Goal: Answer question/provide support: Share knowledge or assist other users

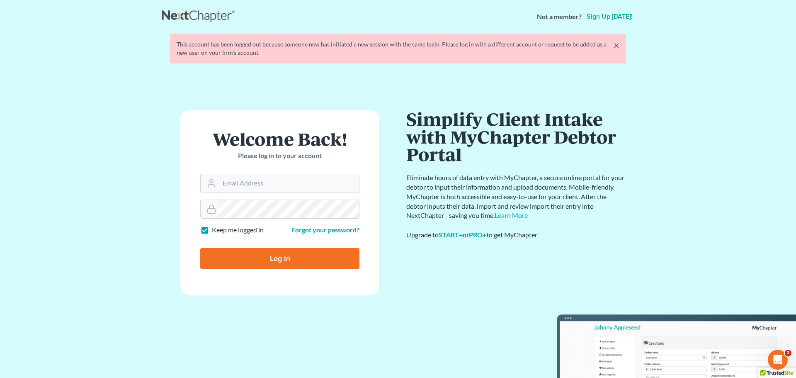
type input "[EMAIL_ADDRESS][DOMAIN_NAME]"
click at [285, 258] on input "Log In" at bounding box center [279, 258] width 159 height 21
type input "Thinking..."
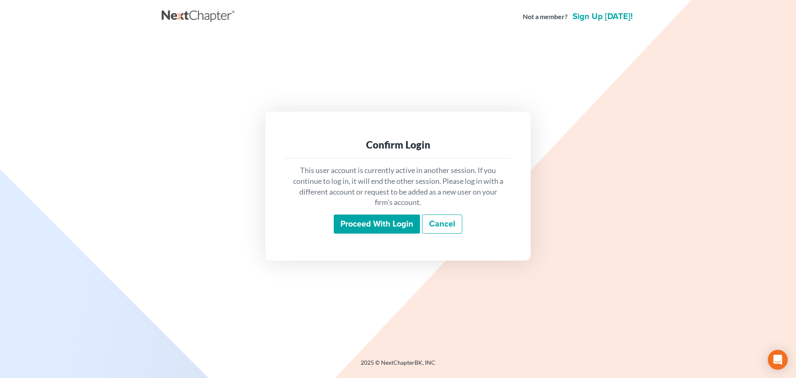
click at [358, 221] on input "Proceed with login" at bounding box center [377, 223] width 86 height 19
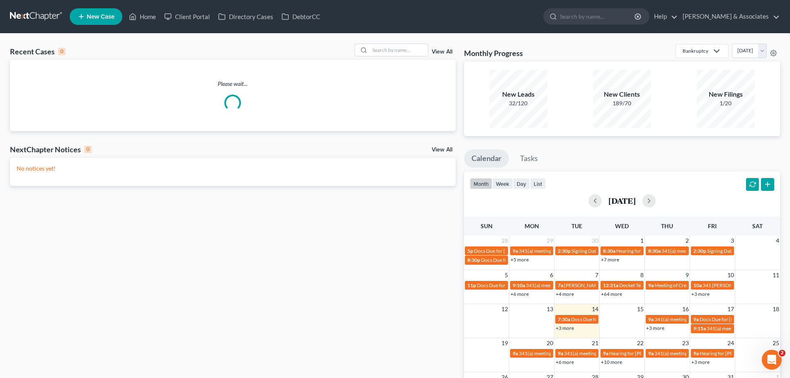
click at [403, 42] on div "Recent Cases 0 View All Please wait... NextChapter Notices 0 View All No notice…" at bounding box center [395, 249] width 790 height 430
click at [402, 50] on input "search" at bounding box center [399, 50] width 58 height 12
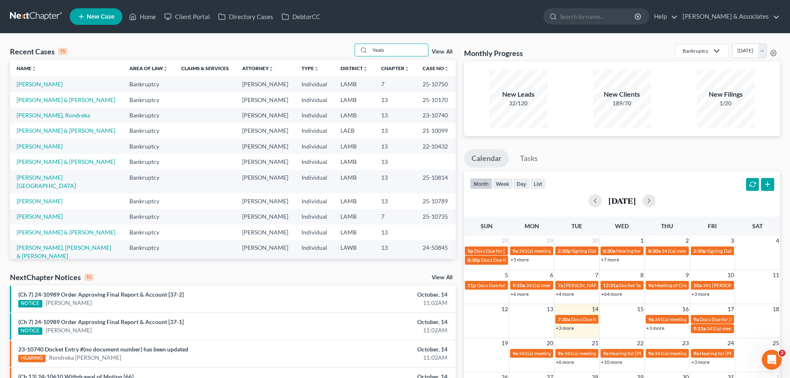
drag, startPoint x: 402, startPoint y: 52, endPoint x: 350, endPoint y: 48, distance: 52.4
click at [350, 48] on div "Recent Cases 15 Yeats View All" at bounding box center [233, 52] width 446 height 16
type input "Yeats"
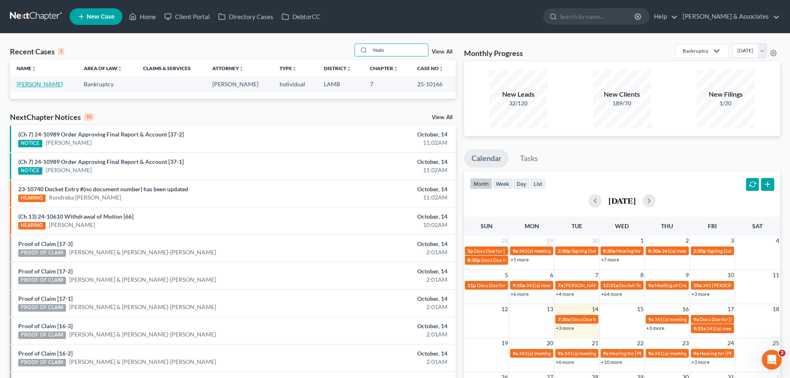
click at [32, 85] on link "[PERSON_NAME]" at bounding box center [40, 83] width 46 height 7
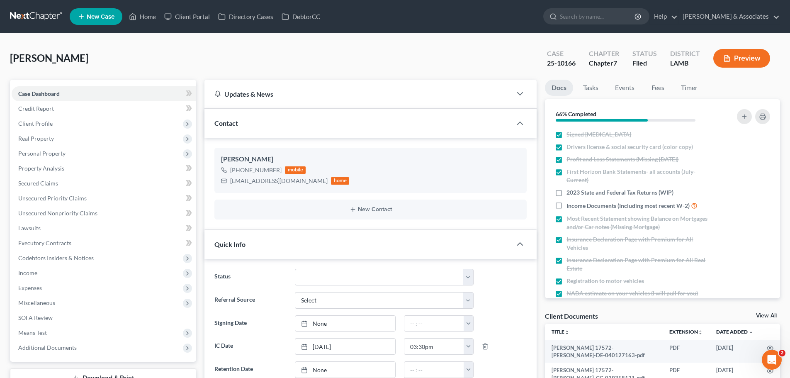
scroll to position [4125, 0]
click at [148, 16] on link "Home" at bounding box center [142, 16] width 35 height 15
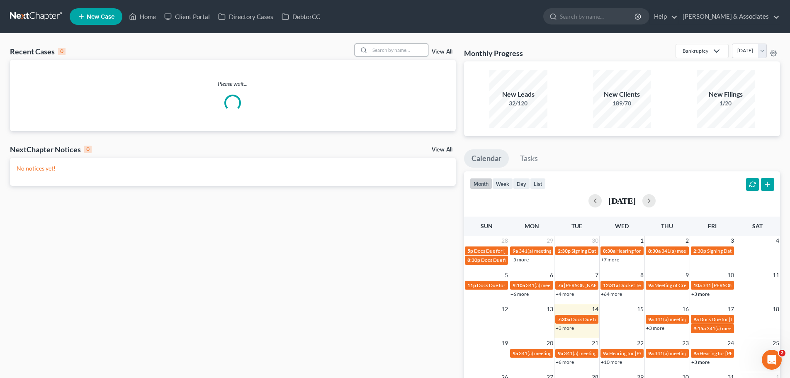
click at [404, 51] on input "search" at bounding box center [399, 50] width 58 height 12
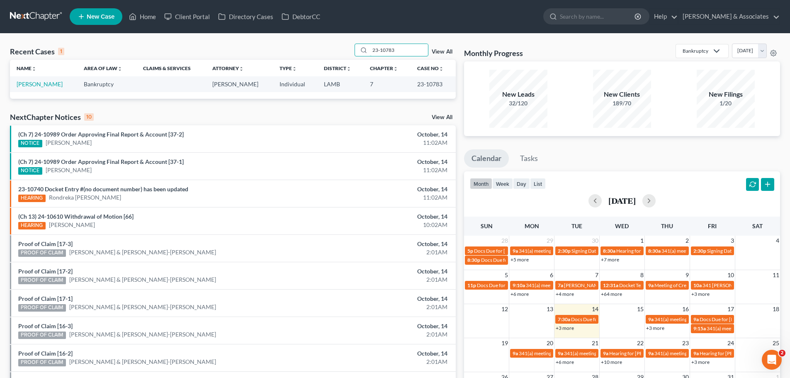
type input "23-10783"
click at [36, 84] on link "[PERSON_NAME]" at bounding box center [40, 83] width 46 height 7
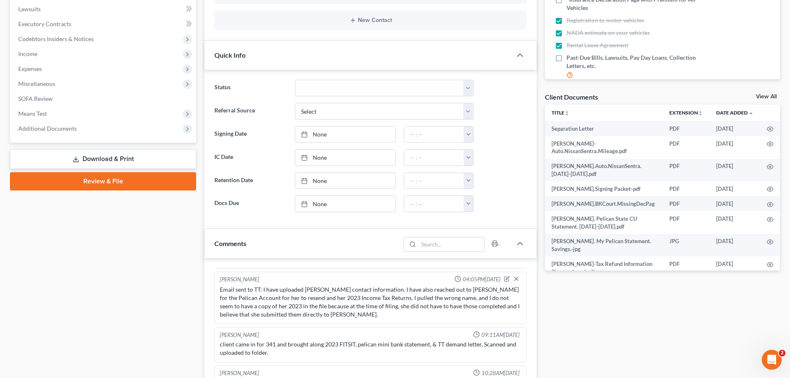
scroll to position [290, 0]
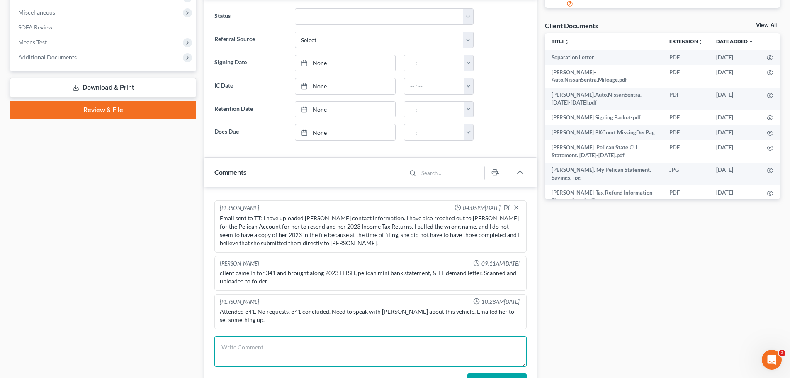
click at [230, 345] on textarea at bounding box center [370, 351] width 312 height 31
paste textarea "Let me get an updated payment history and we can go from there. Unfortunately w…"
click at [220, 361] on textarea "Let me get an updated payment history and we can go from there. Unfortunately w…" at bounding box center [370, 351] width 312 height 31
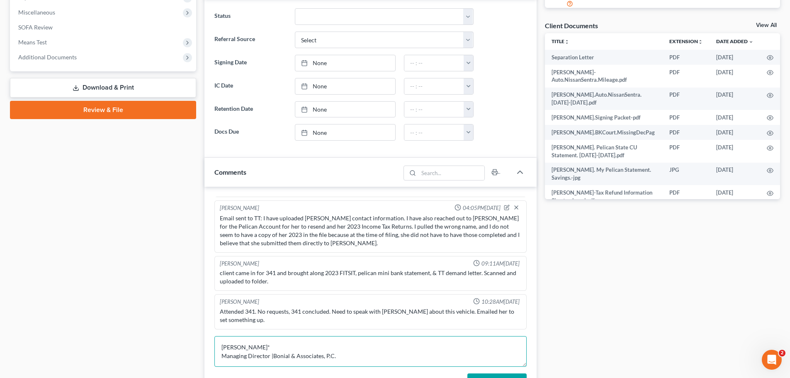
click at [220, 348] on textarea "Let me get an updated payment history and we can go from there. Unfortunately w…" at bounding box center [370, 351] width 312 height 31
click at [219, 339] on textarea "Let me get an updated payment history and we can go from there. Unfortunately w…" at bounding box center [370, 351] width 312 height 31
type textarea "Let me get an updated payment history and we can go from there. Unfortunately w…"
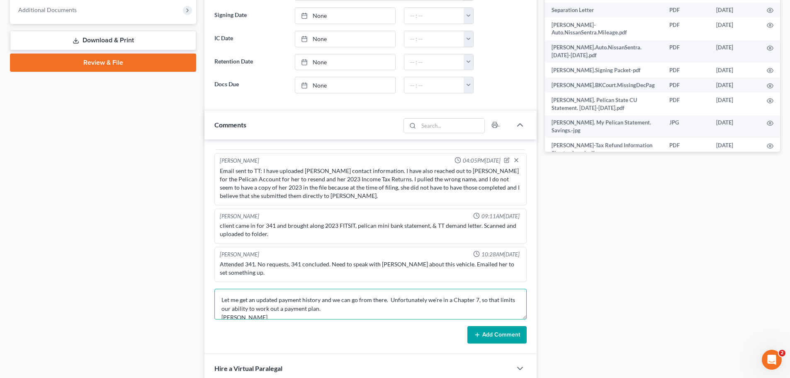
scroll to position [373, 0]
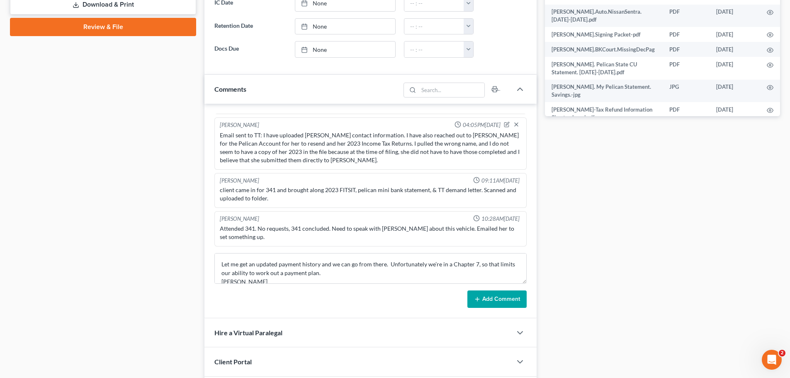
click at [501, 297] on button "Add Comment" at bounding box center [496, 298] width 59 height 17
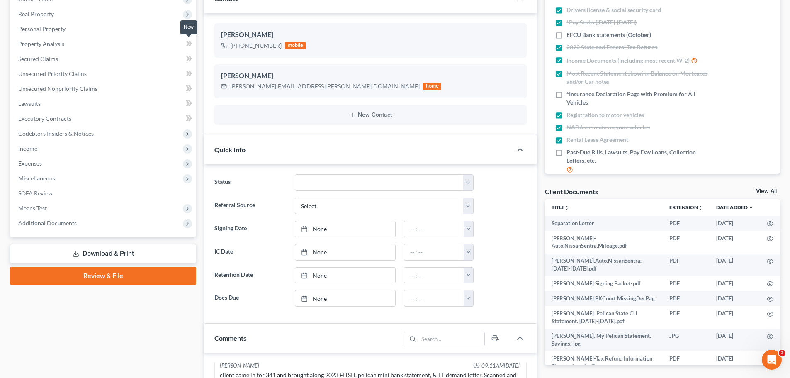
scroll to position [0, 0]
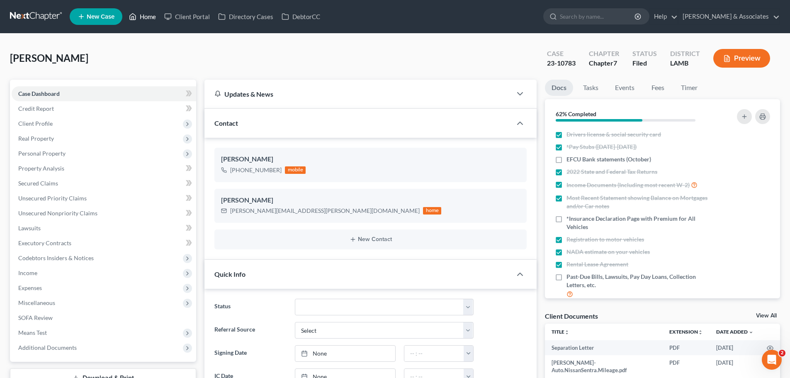
click at [150, 16] on link "Home" at bounding box center [142, 16] width 35 height 15
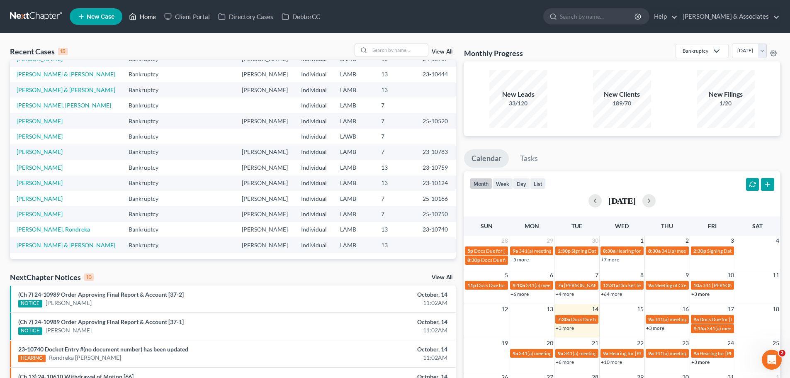
scroll to position [57, 0]
click at [38, 199] on link "[PERSON_NAME]" at bounding box center [40, 197] width 46 height 7
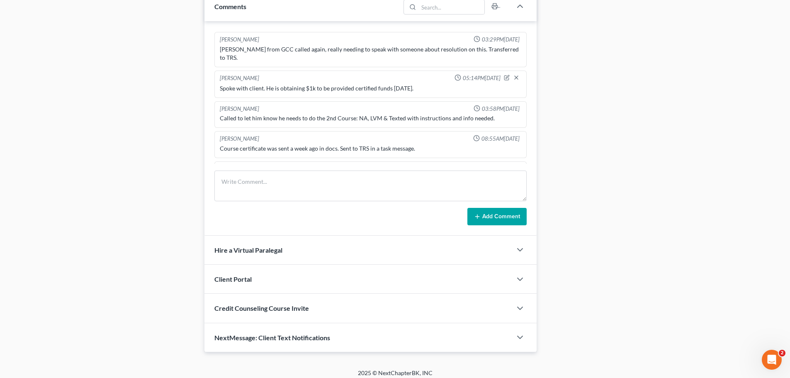
scroll to position [432, 0]
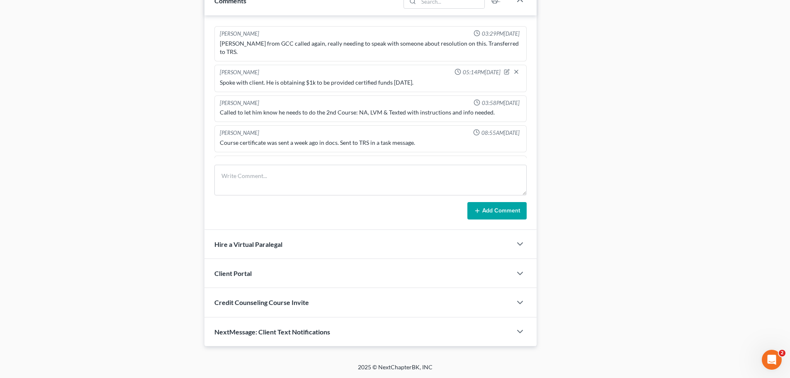
click at [266, 329] on span "NextMessage: Client Text Notifications" at bounding box center [272, 332] width 116 height 8
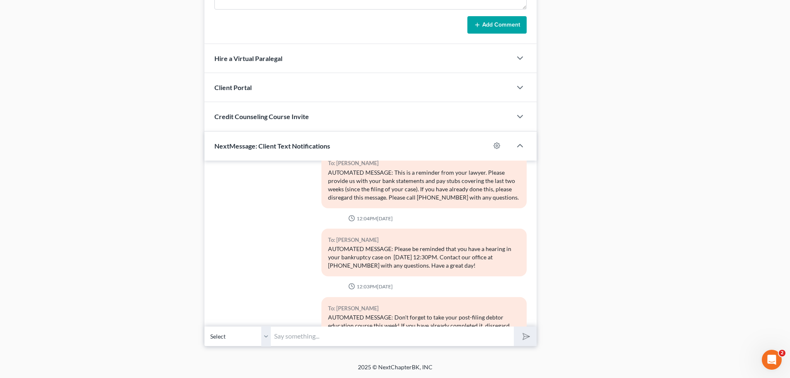
scroll to position [244, 0]
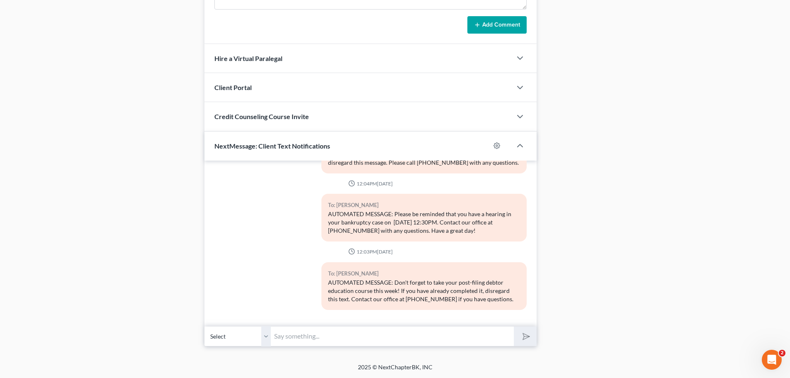
click at [333, 345] on input "text" at bounding box center [392, 336] width 243 height 20
type input "Please email the pictures to [EMAIL_ADDRESS][DOMAIN_NAME]"
click at [526, 326] on button "submit" at bounding box center [525, 335] width 23 height 19
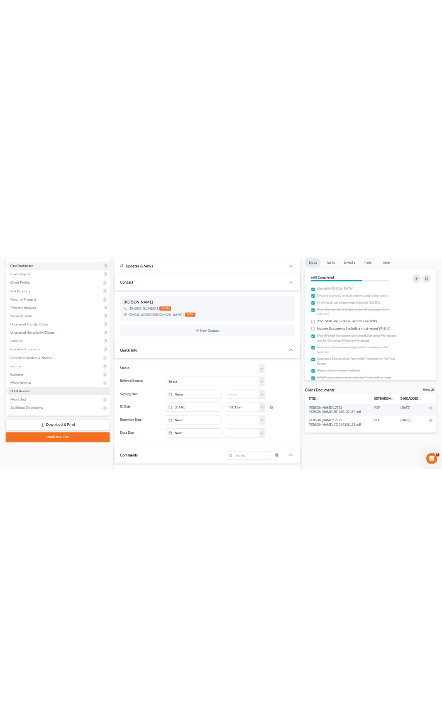
scroll to position [0, 0]
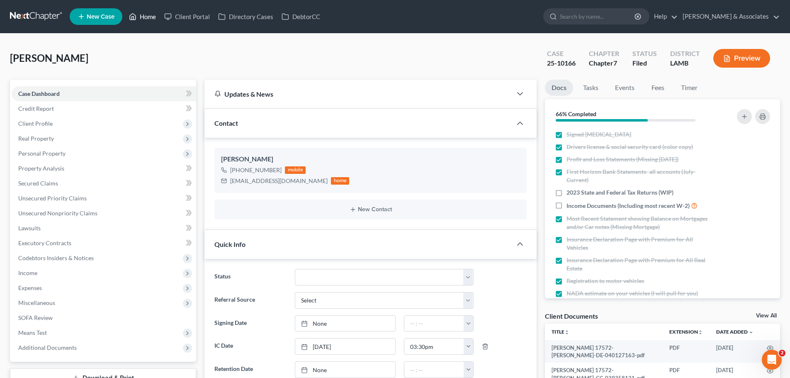
click at [147, 14] on link "Home" at bounding box center [142, 16] width 35 height 15
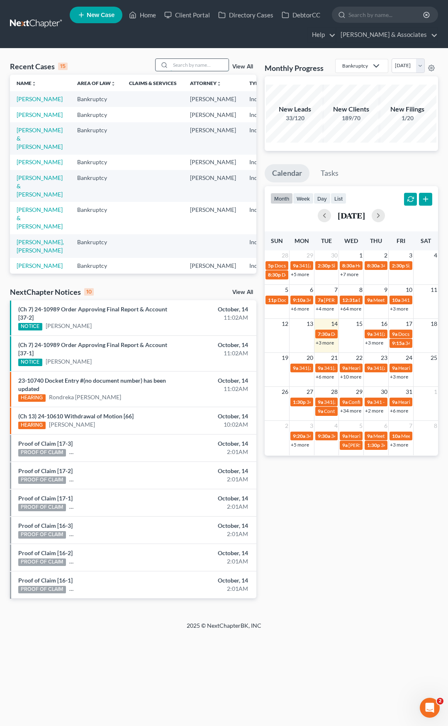
click at [186, 68] on input "search" at bounding box center [199, 65] width 58 height 12
paste input "25-10676"
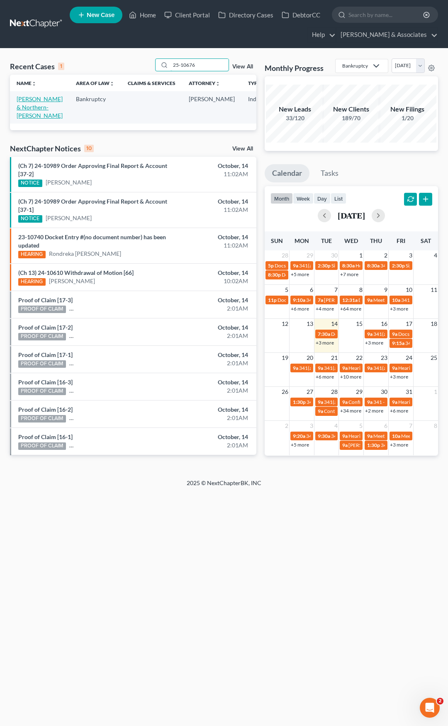
type input "25-10676"
click at [25, 97] on link "[PERSON_NAME] & Northern-[PERSON_NAME]" at bounding box center [40, 107] width 46 height 24
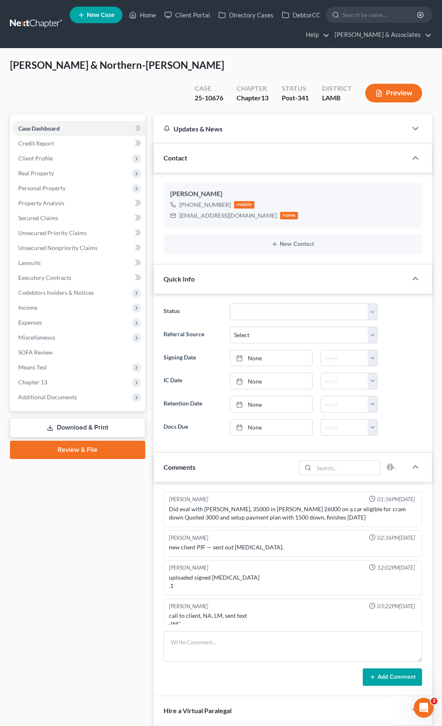
scroll to position [914, 0]
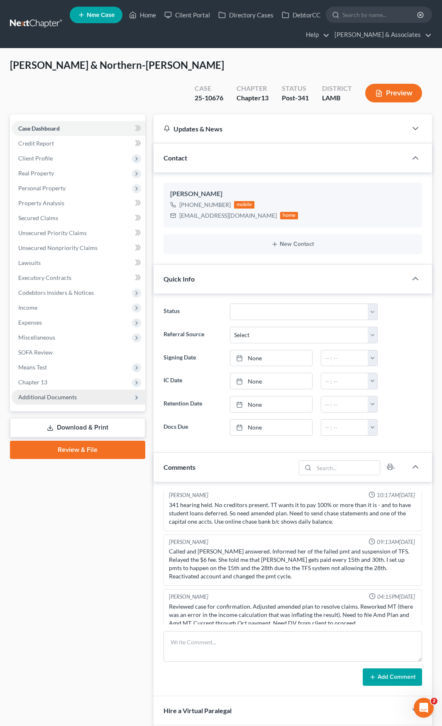
click at [51, 377] on span "Additional Documents" at bounding box center [47, 396] width 58 height 7
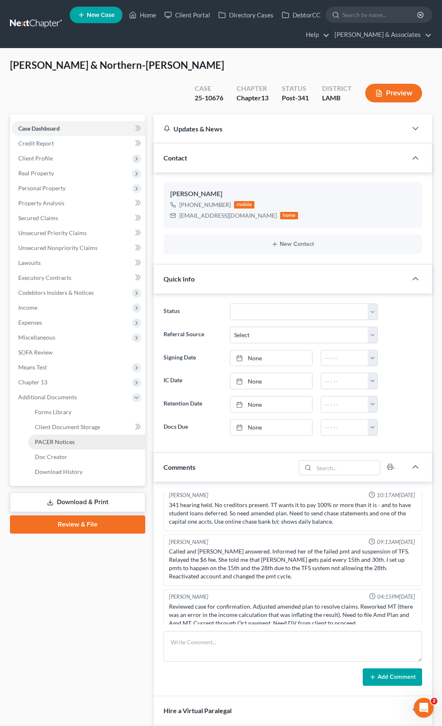
click at [46, 377] on link "PACER Notices" at bounding box center [86, 442] width 117 height 15
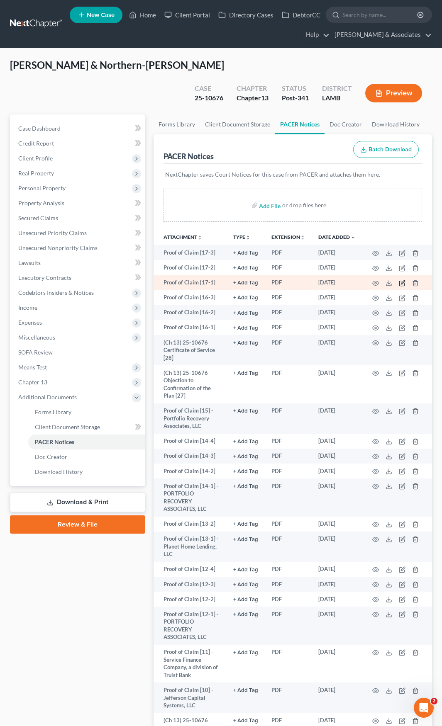
click at [403, 283] on icon "button" at bounding box center [401, 283] width 7 height 7
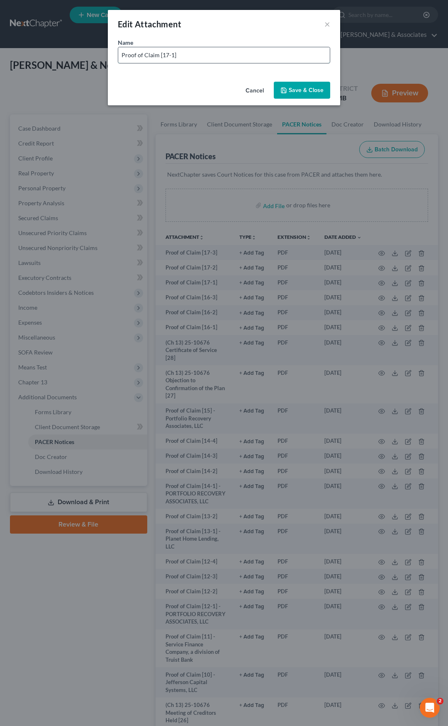
click at [199, 53] on input "Proof of Claim [17-1]" at bounding box center [223, 55] width 211 height 16
paste input "Synchrony Bank by AIS InfoSource LP as agent"
type input "Proof of Claim [17-1] - Synchrony Bank by AIS InfoSource LP as agent"
click at [305, 93] on span "Save & Close" at bounding box center [306, 90] width 35 height 7
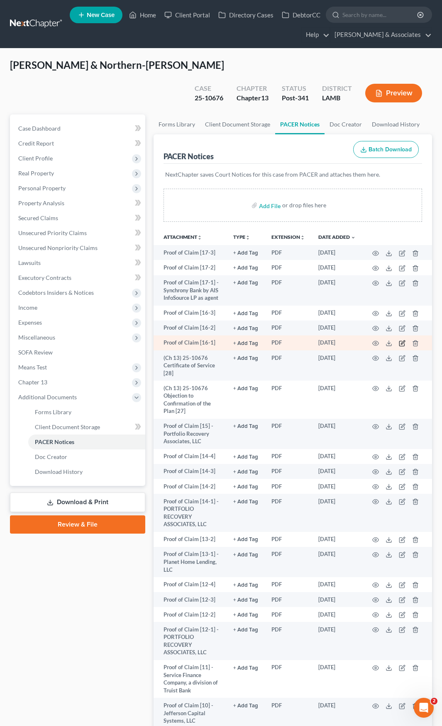
click at [402, 343] on icon "button" at bounding box center [401, 343] width 7 height 7
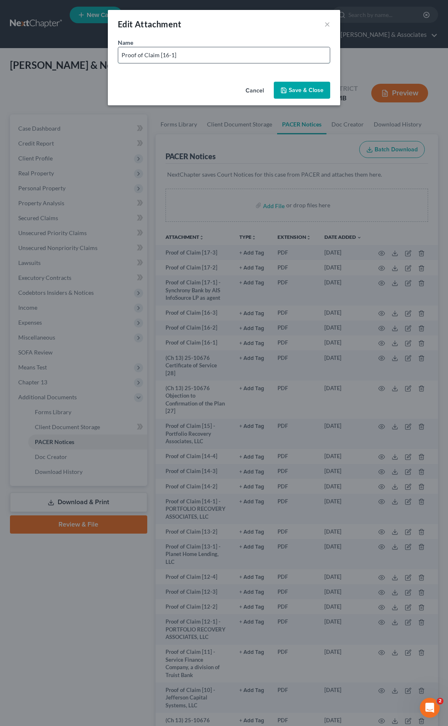
click at [204, 59] on input "Proof of Claim [16-1]" at bounding box center [223, 55] width 211 height 16
paste input "Synchrony Bank by AIS InfoSource LP as agent"
type input "Proof of Claim [16-1] - Synchrony Bank by AIS InfoSource LP as agent"
click at [299, 92] on span "Save & Close" at bounding box center [306, 90] width 35 height 7
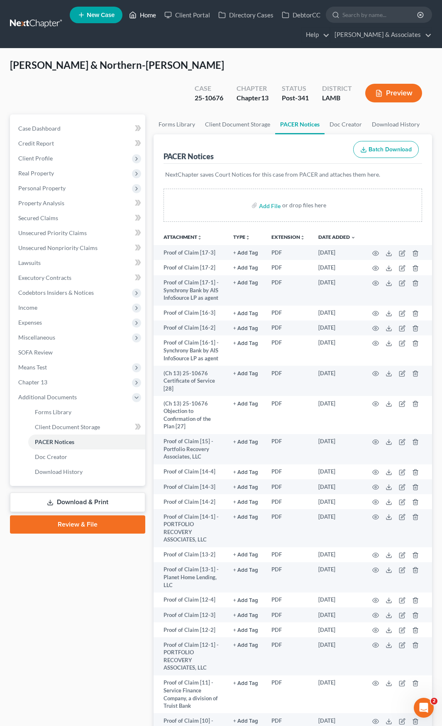
click at [149, 13] on link "Home" at bounding box center [142, 14] width 35 height 15
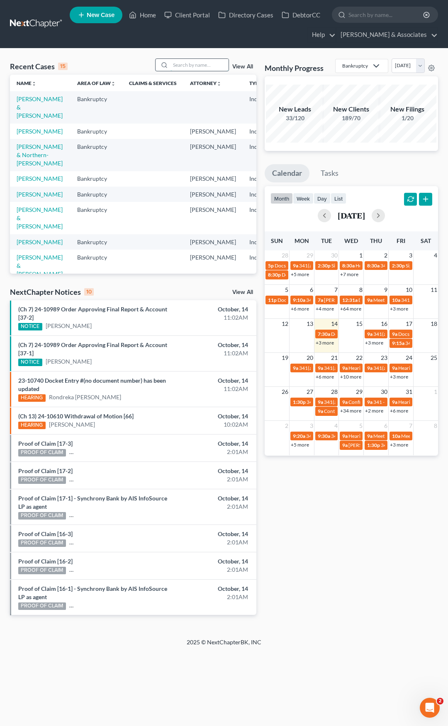
click at [188, 63] on input "search" at bounding box center [199, 65] width 58 height 12
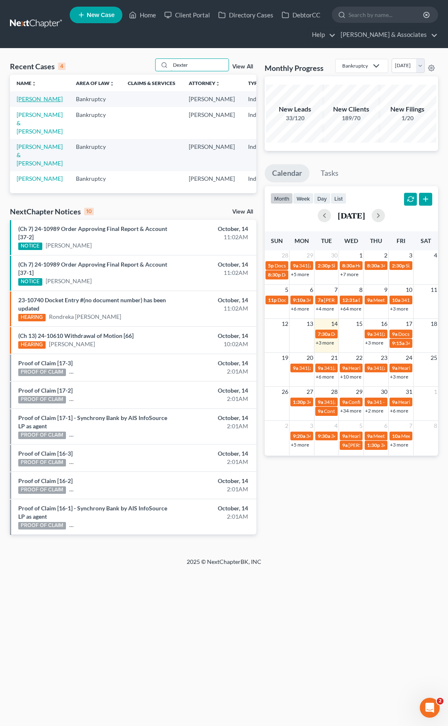
type input "Dexter"
click at [28, 97] on link "[PERSON_NAME]" at bounding box center [40, 98] width 46 height 7
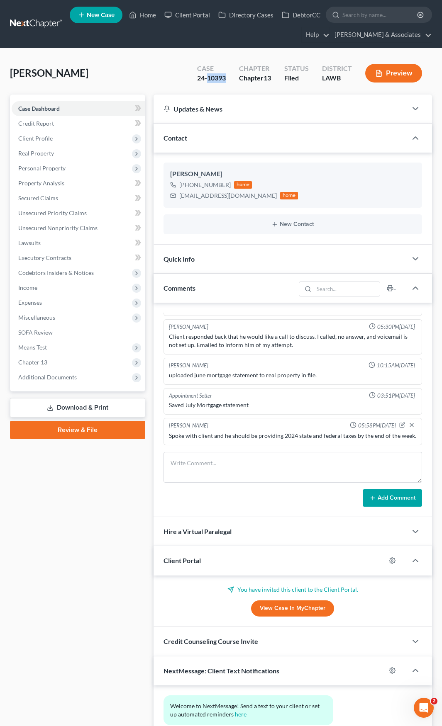
drag, startPoint x: 226, startPoint y: 77, endPoint x: 207, endPoint y: 75, distance: 19.1
click at [207, 75] on div "Case 24-10393" at bounding box center [211, 74] width 42 height 24
copy div "10393"
click at [253, 377] on textarea at bounding box center [292, 467] width 258 height 31
type textarea "2024 Tax Returns uploaded to TT Webssite"
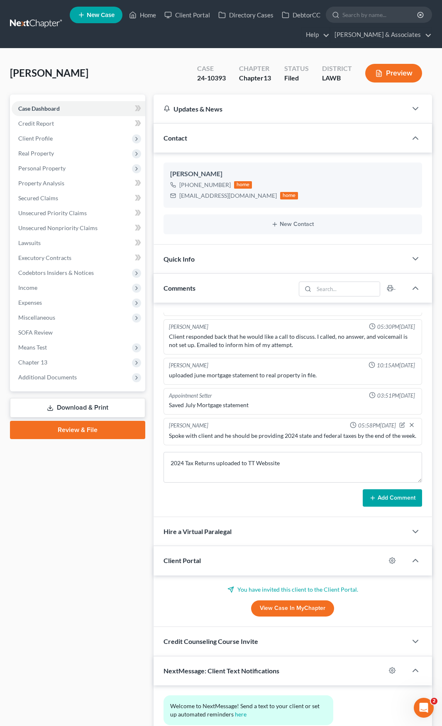
click at [389, 377] on button "Add Comment" at bounding box center [391, 497] width 59 height 17
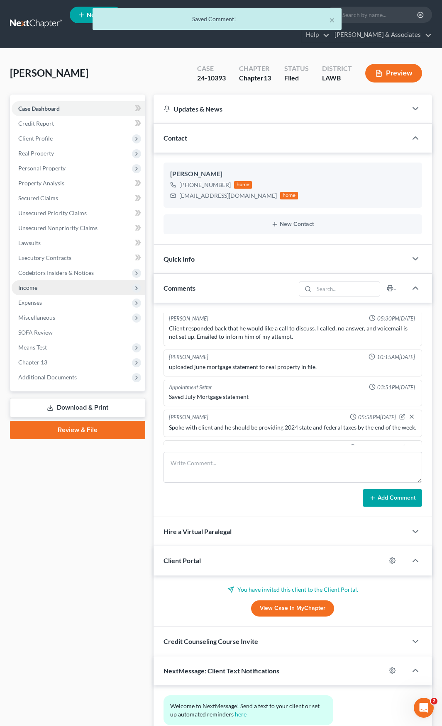
scroll to position [2202, 0]
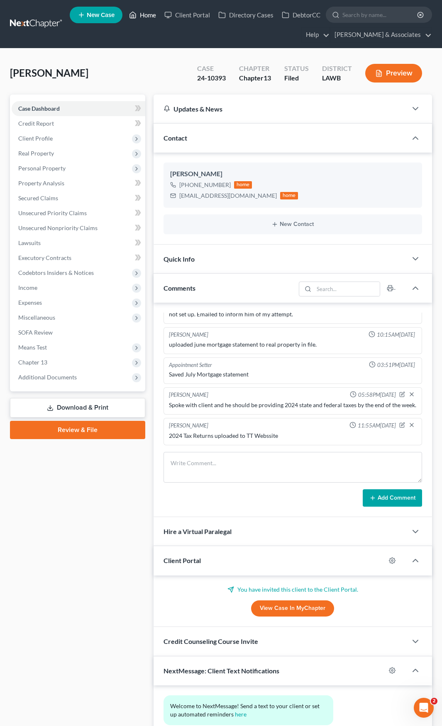
drag, startPoint x: 145, startPoint y: 14, endPoint x: 3, endPoint y: 21, distance: 142.0
click at [145, 14] on link "Home" at bounding box center [142, 14] width 35 height 15
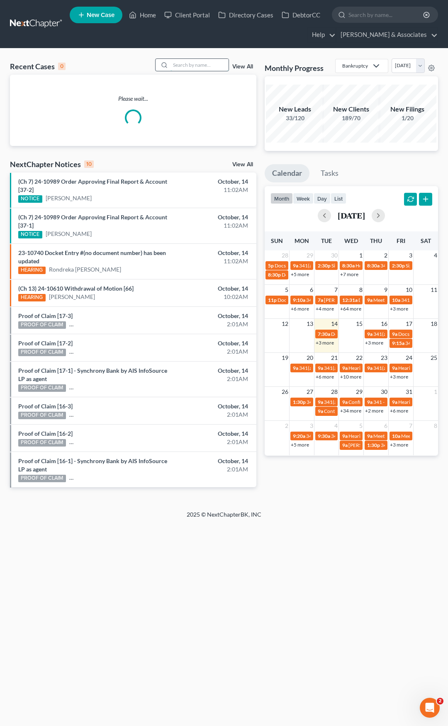
click at [191, 66] on input "search" at bounding box center [199, 65] width 58 height 12
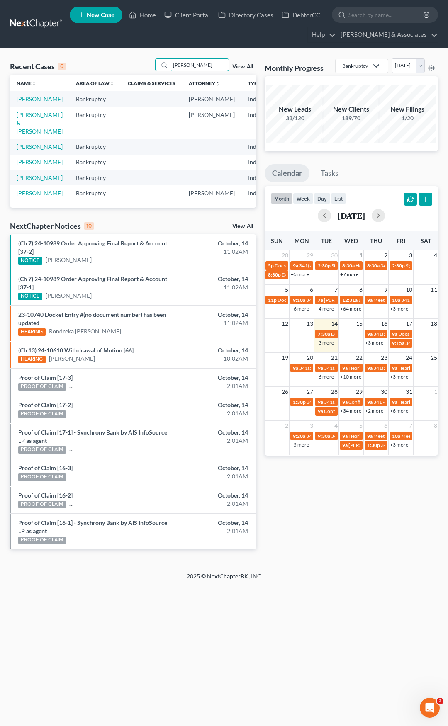
type input "[PERSON_NAME]"
click at [31, 98] on link "[PERSON_NAME]" at bounding box center [40, 98] width 46 height 7
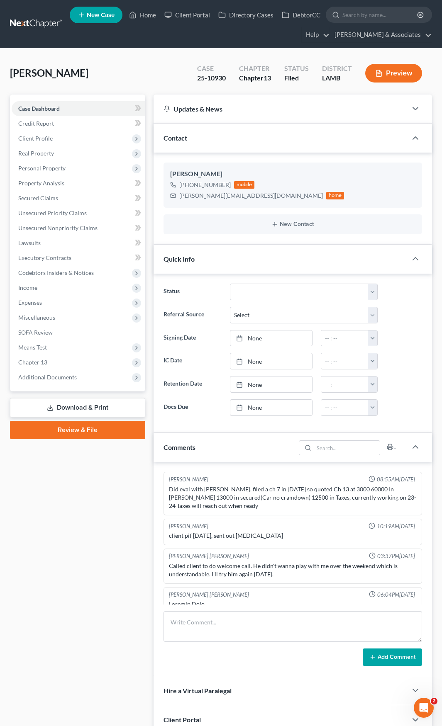
scroll to position [1558, 0]
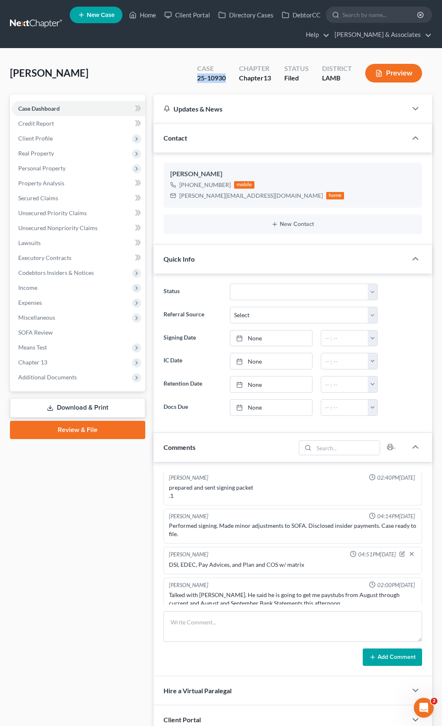
drag, startPoint x: 196, startPoint y: 77, endPoint x: 225, endPoint y: 78, distance: 28.6
click at [225, 78] on div "25-10930" at bounding box center [211, 78] width 29 height 10
copy div "25-10930"
drag, startPoint x: 242, startPoint y: 69, endPoint x: 236, endPoint y: 71, distance: 6.6
click at [242, 69] on div "Chapter" at bounding box center [255, 69] width 32 height 10
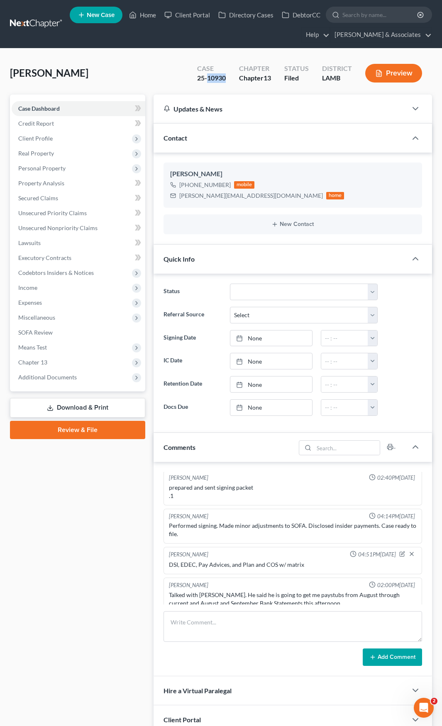
drag, startPoint x: 228, startPoint y: 75, endPoint x: 207, endPoint y: 77, distance: 20.4
click at [207, 77] on div "Case 25-10930" at bounding box center [211, 74] width 42 height 24
copy div "10930"
drag, startPoint x: 134, startPoint y: 71, endPoint x: 137, endPoint y: 67, distance: 4.7
click at [134, 71] on div "[PERSON_NAME] Upgraded Case 25-10930 Chapter Chapter 13 Status Filed District […" at bounding box center [221, 76] width 422 height 36
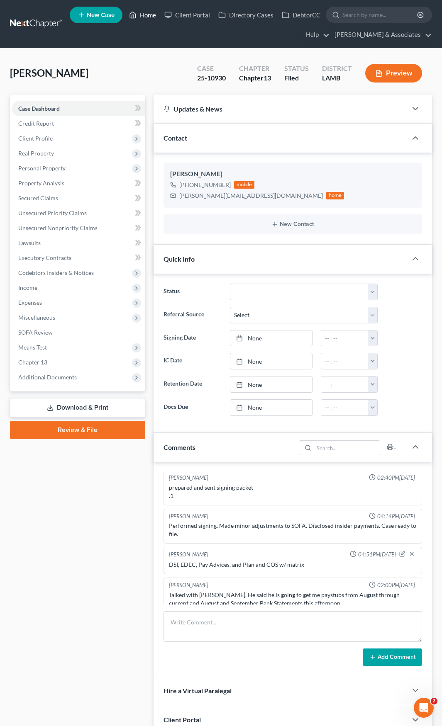
click at [146, 16] on link "Home" at bounding box center [142, 14] width 35 height 15
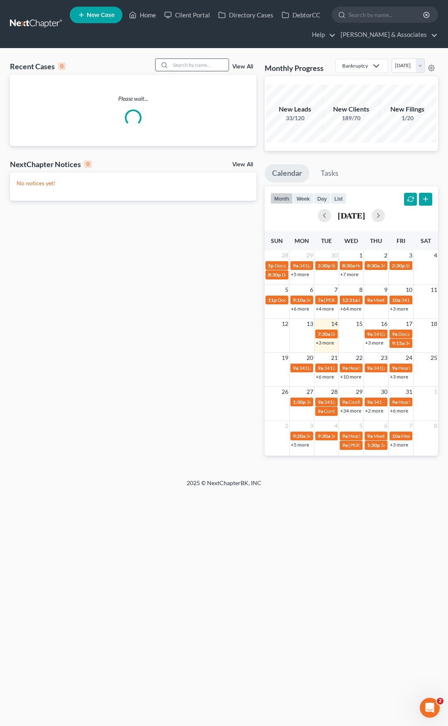
click at [201, 63] on input "search" at bounding box center [199, 65] width 58 height 12
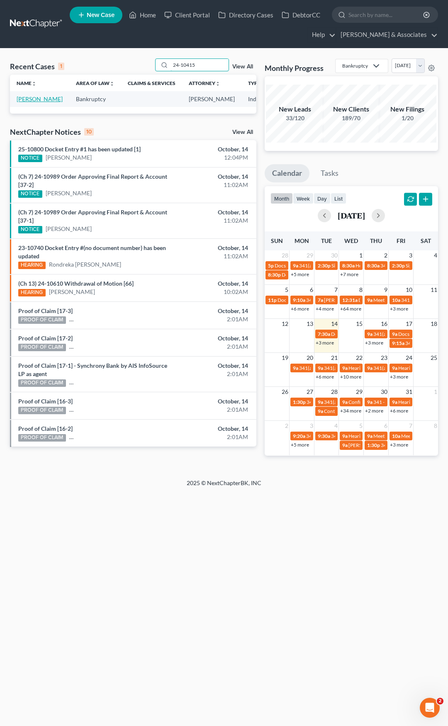
type input "24-10415"
click at [24, 100] on link "[PERSON_NAME]" at bounding box center [40, 98] width 46 height 7
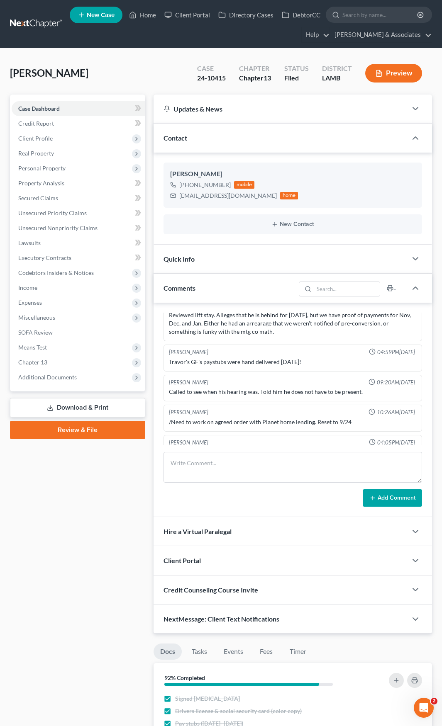
scroll to position [2231, 0]
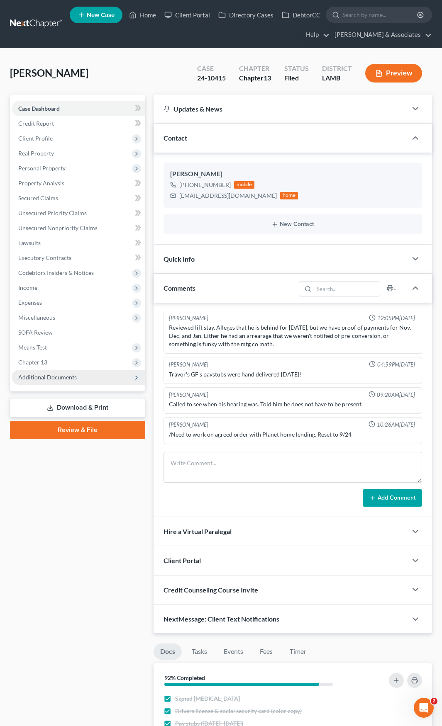
click at [47, 374] on span "Additional Documents" at bounding box center [47, 377] width 58 height 7
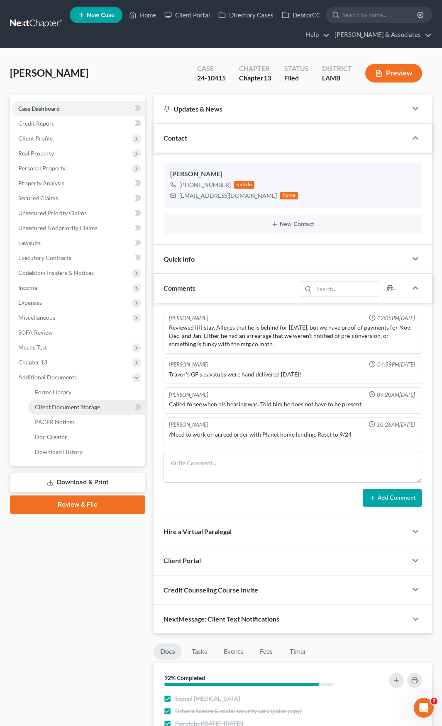
click at [56, 377] on span "Client Document Storage" at bounding box center [67, 406] width 65 height 7
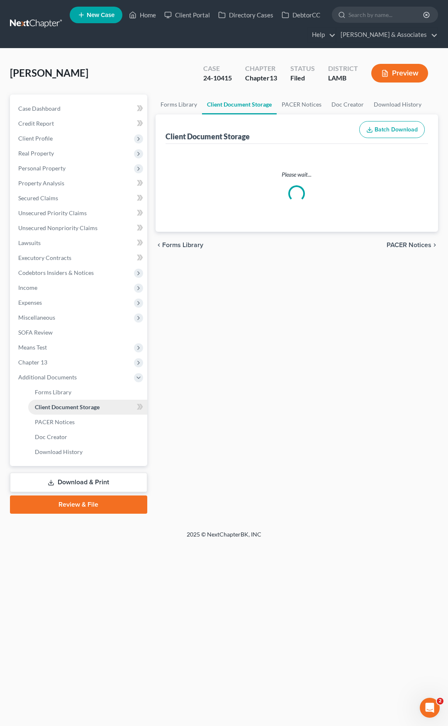
select select "13"
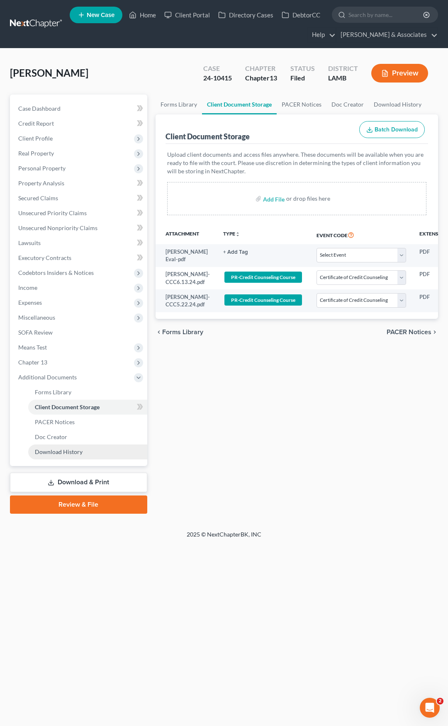
click at [57, 377] on span "Download History" at bounding box center [59, 451] width 48 height 7
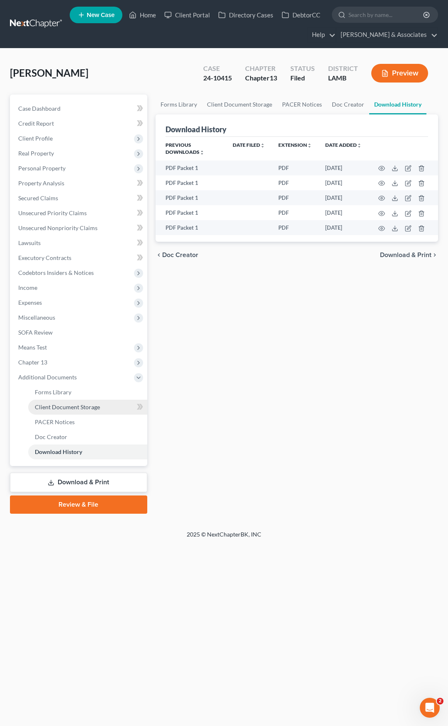
click at [60, 377] on span "Client Document Storage" at bounding box center [67, 406] width 65 height 7
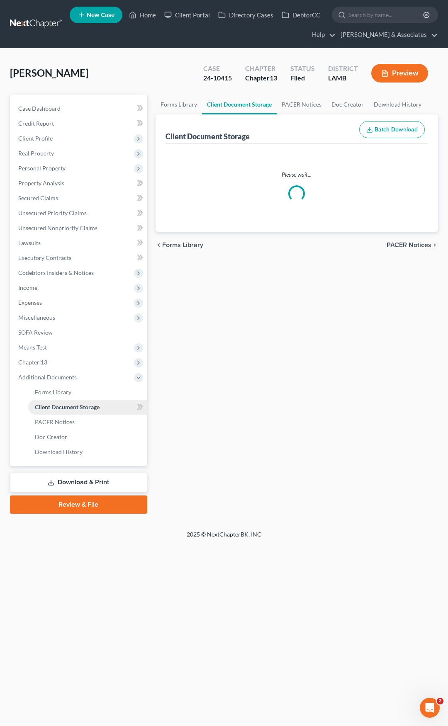
select select "13"
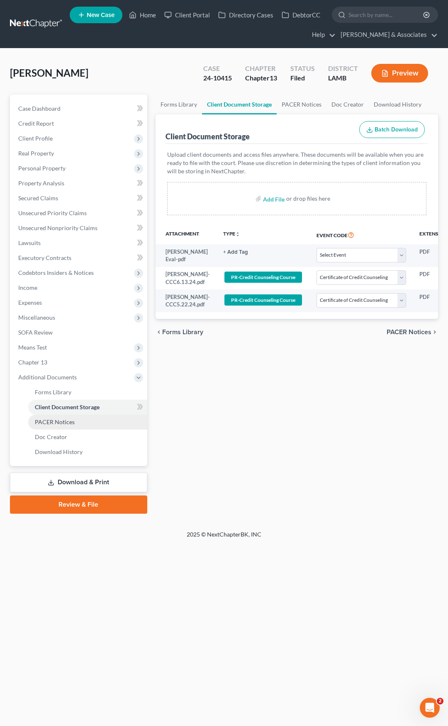
click at [54, 377] on span "PACER Notices" at bounding box center [55, 421] width 40 height 7
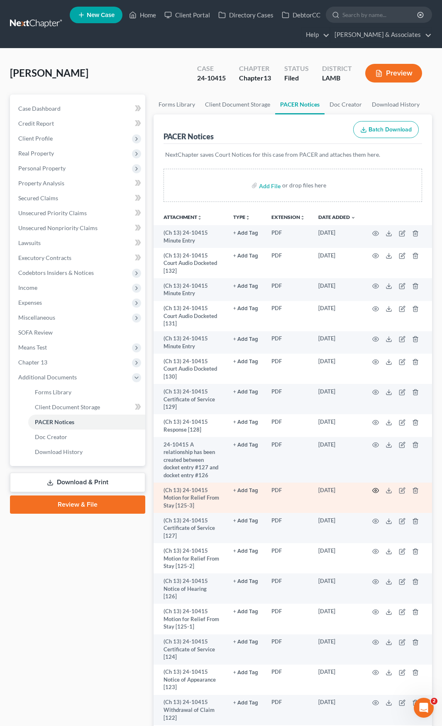
click at [376, 377] on icon "button" at bounding box center [375, 490] width 6 height 5
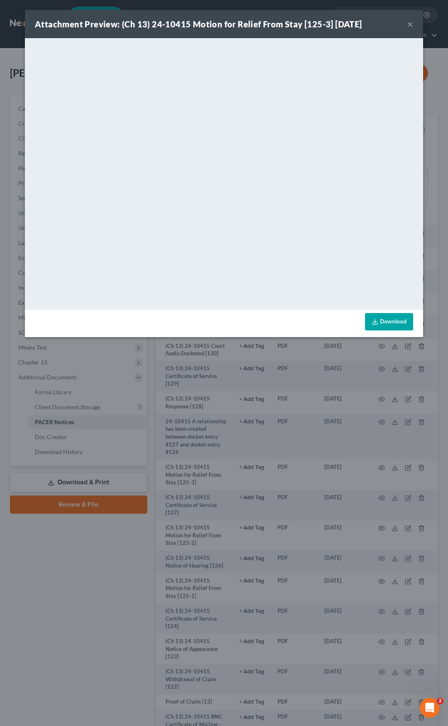
click at [411, 24] on button "×" at bounding box center [410, 24] width 6 height 10
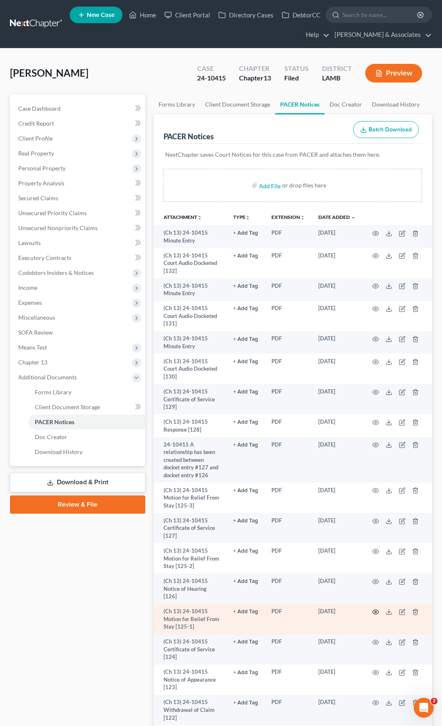
click at [374, 377] on circle "button" at bounding box center [375, 612] width 2 height 2
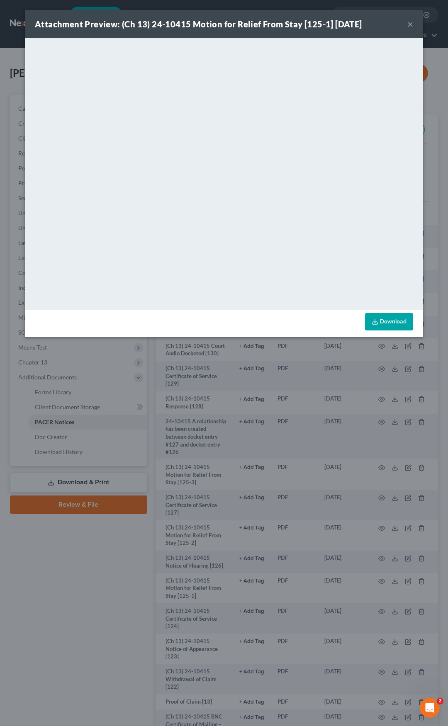
click at [409, 24] on button "×" at bounding box center [410, 24] width 6 height 10
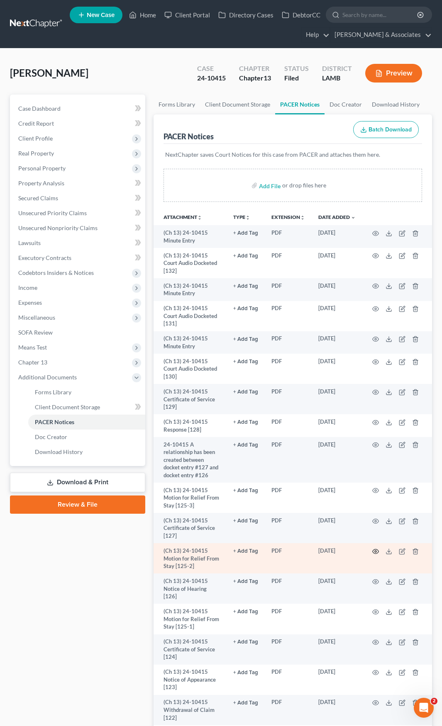
click at [375, 377] on icon "button" at bounding box center [375, 551] width 7 height 7
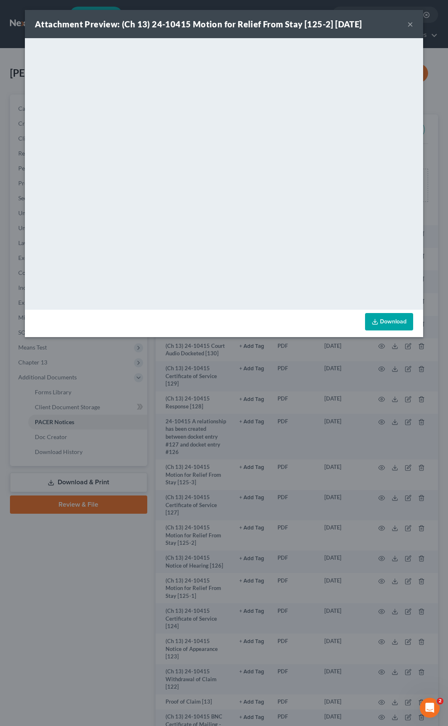
click at [410, 22] on button "×" at bounding box center [410, 24] width 6 height 10
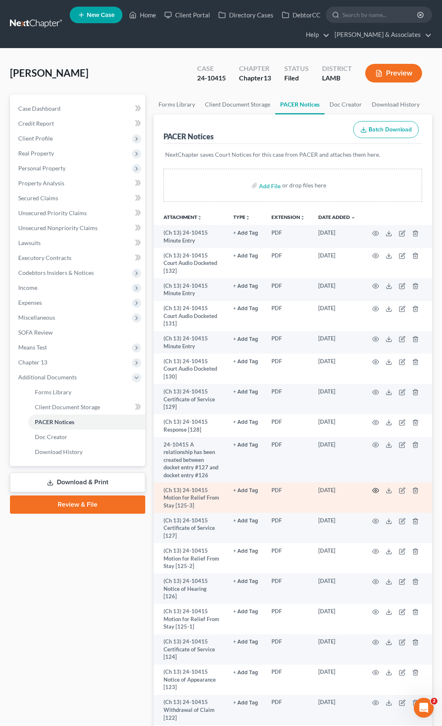
click at [375, 377] on icon "button" at bounding box center [375, 490] width 6 height 5
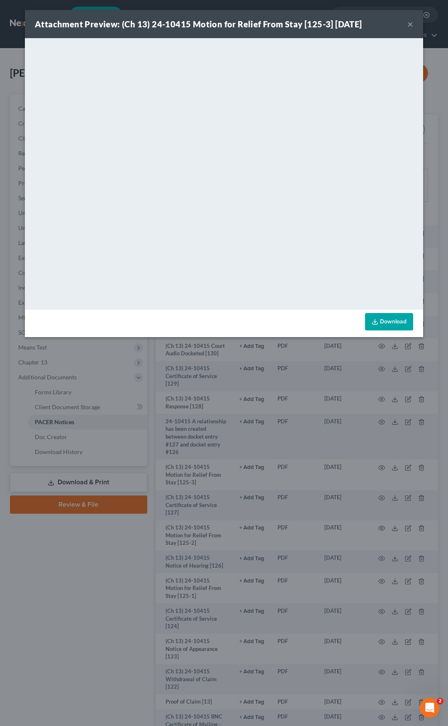
click at [409, 24] on button "×" at bounding box center [410, 24] width 6 height 10
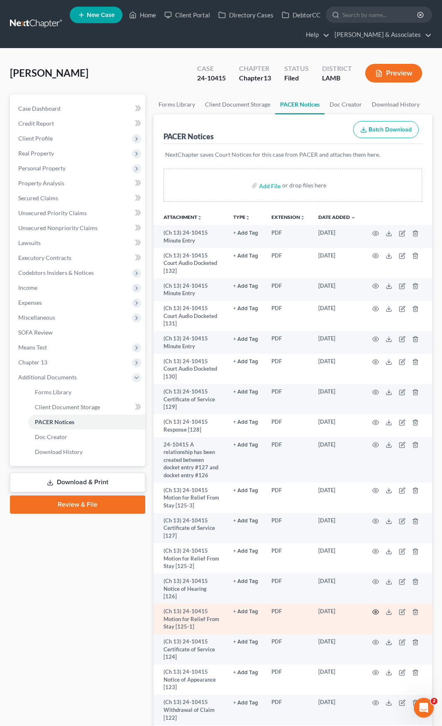
click at [375, 377] on circle "button" at bounding box center [375, 612] width 2 height 2
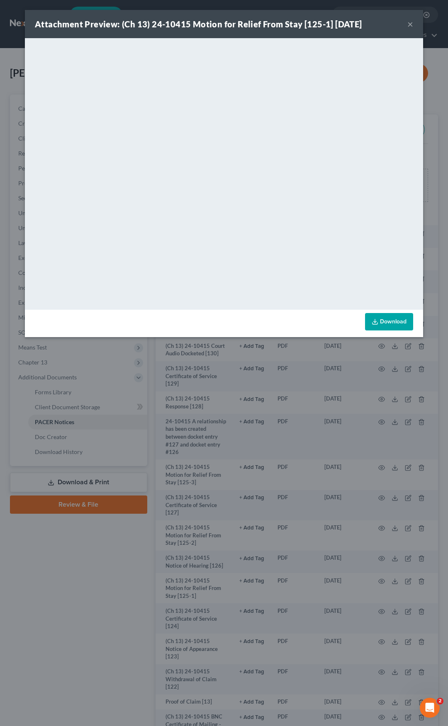
click at [408, 24] on button "×" at bounding box center [410, 24] width 6 height 10
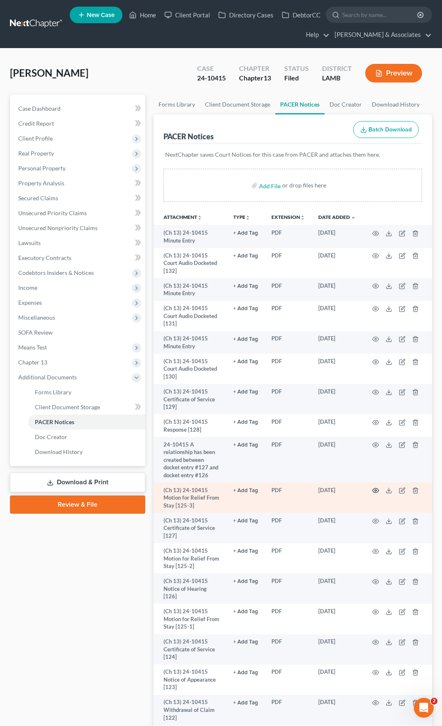
click at [376, 377] on icon "button" at bounding box center [375, 490] width 7 height 7
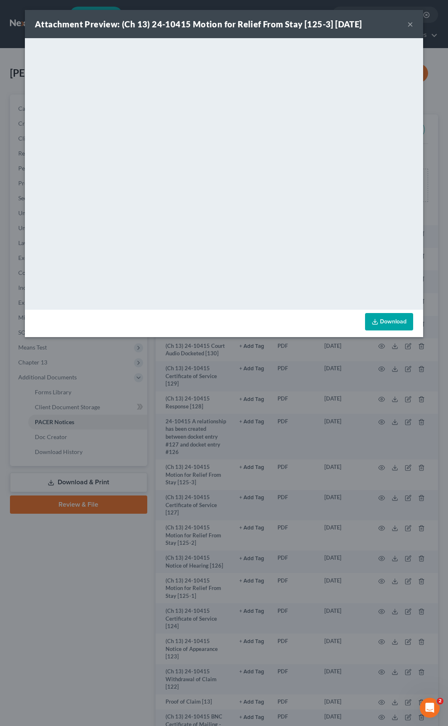
click at [408, 24] on button "×" at bounding box center [410, 24] width 6 height 10
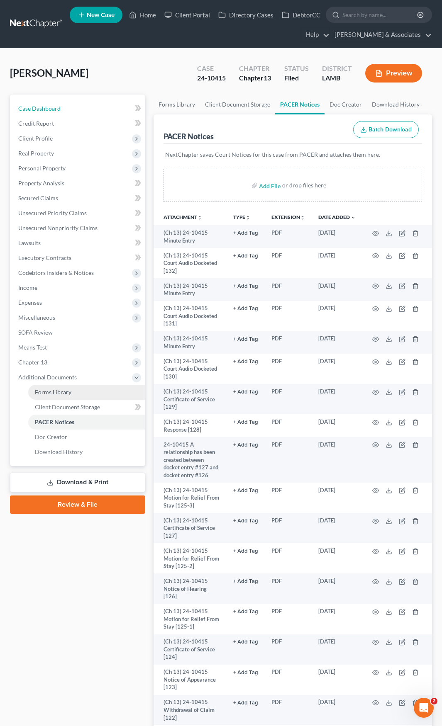
drag, startPoint x: 34, startPoint y: 114, endPoint x: 94, endPoint y: 395, distance: 287.4
click at [34, 114] on link "Case Dashboard" at bounding box center [79, 108] width 134 height 15
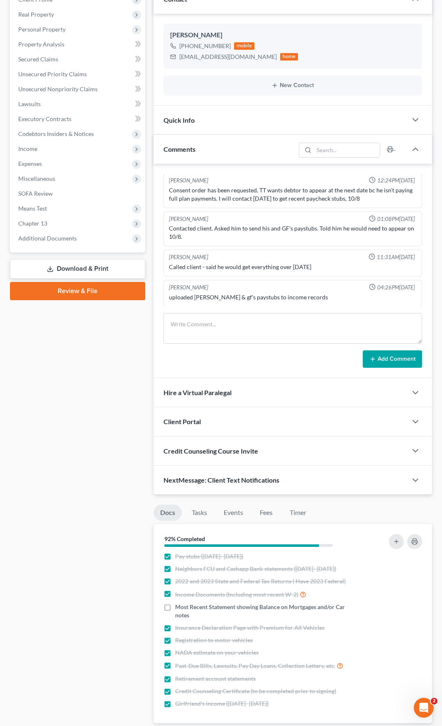
scroll to position [124, 0]
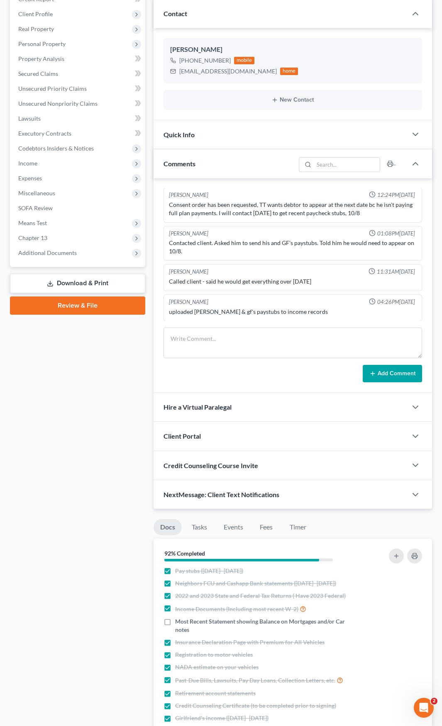
click at [233, 377] on span "NextMessage: Client Text Notifications" at bounding box center [221, 495] width 116 height 8
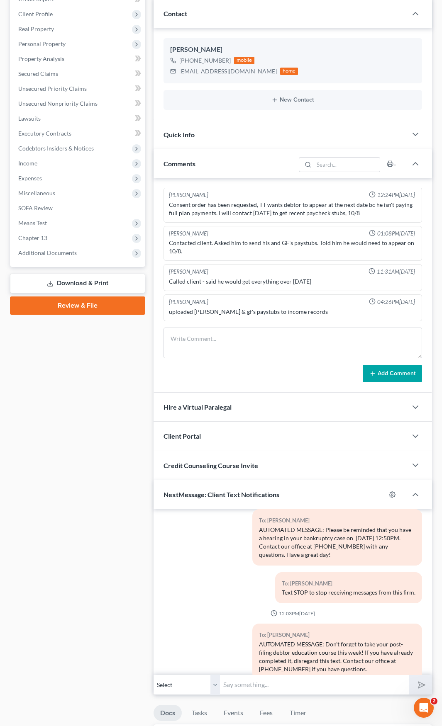
scroll to position [45, 0]
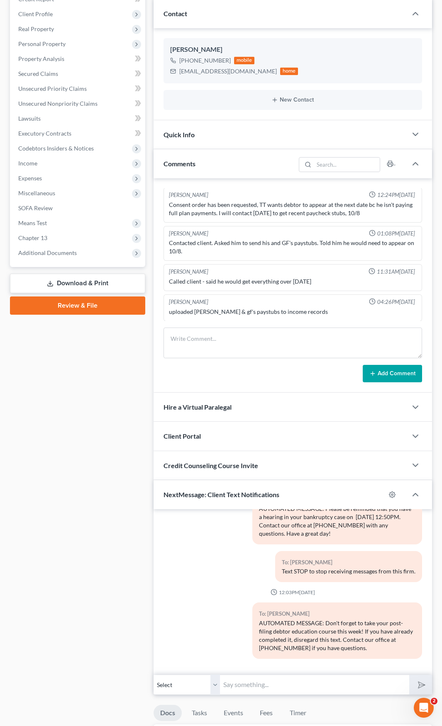
click at [254, 377] on input "text" at bounding box center [314, 685] width 189 height 20
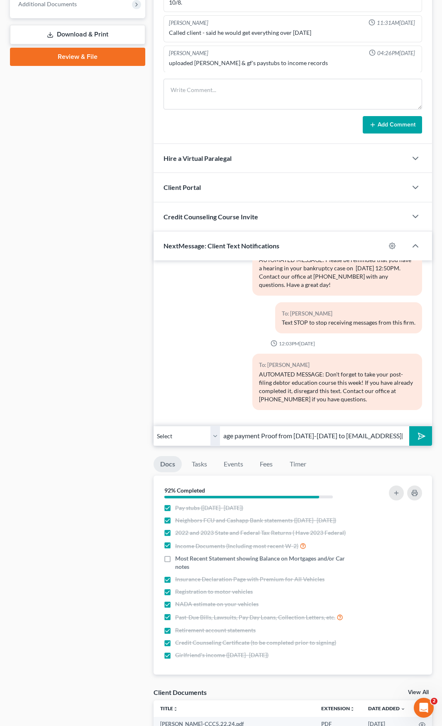
scroll to position [0, 58]
type input "Please send Mortgage payment Proof from [DATE]-[DATE] to [EMAIL_ADDRESS][DOMAIN…"
click at [413, 377] on button "submit" at bounding box center [420, 435] width 23 height 19
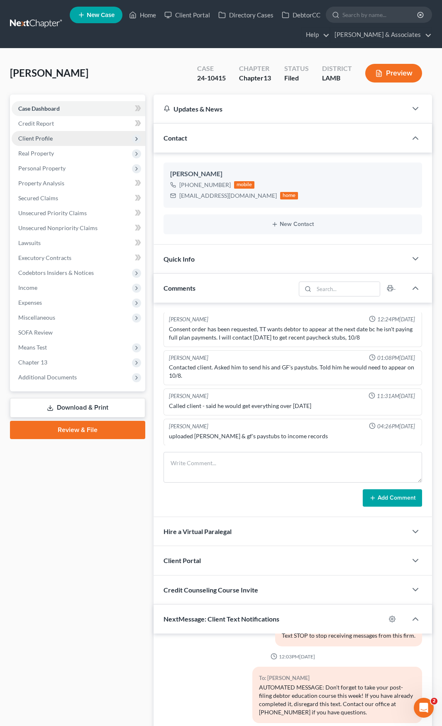
click at [43, 137] on span "Client Profile" at bounding box center [35, 138] width 34 height 7
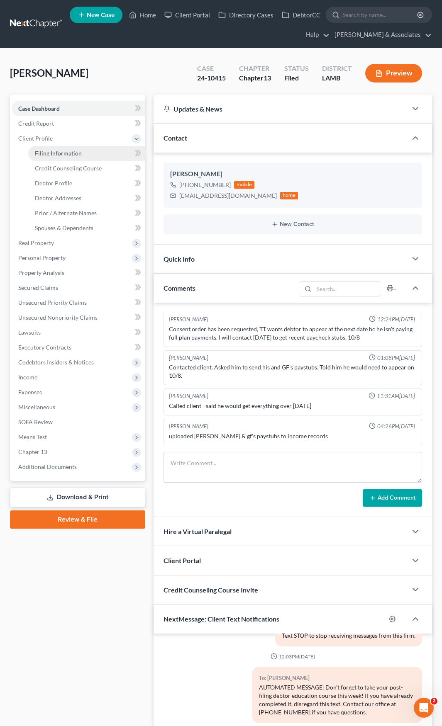
click at [64, 156] on span "Filing Information" at bounding box center [58, 153] width 47 height 7
select select "1"
select select "0"
select select "3"
select select "19"
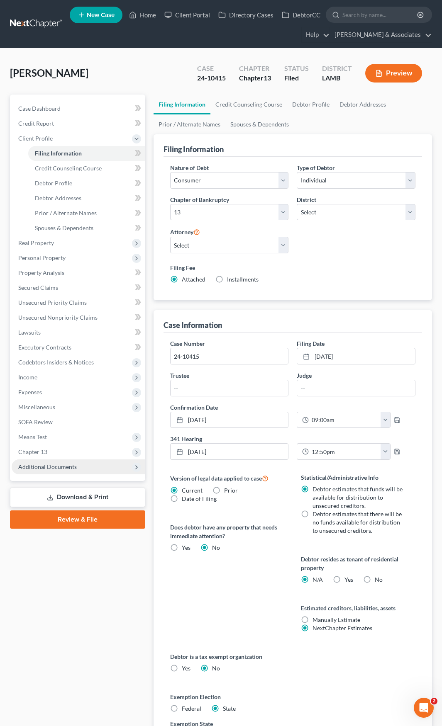
click at [43, 377] on span "Additional Documents" at bounding box center [47, 466] width 58 height 7
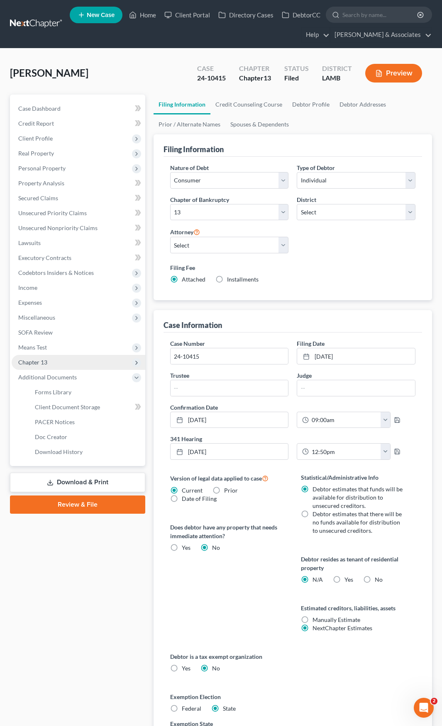
click at [32, 362] on span "Chapter 13" at bounding box center [32, 362] width 29 height 7
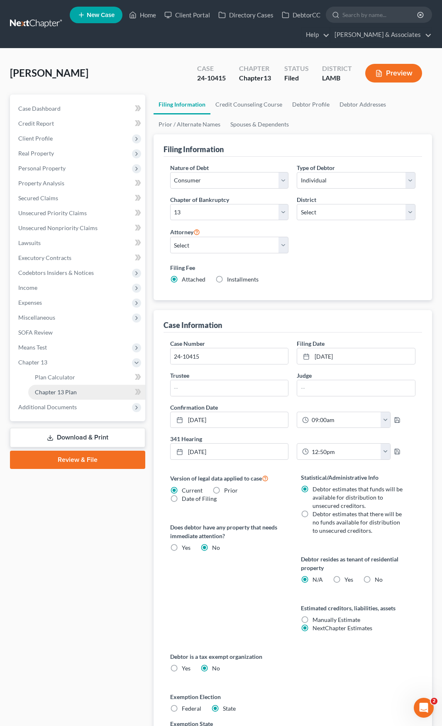
click at [44, 377] on span "Chapter 13 Plan" at bounding box center [56, 392] width 42 height 7
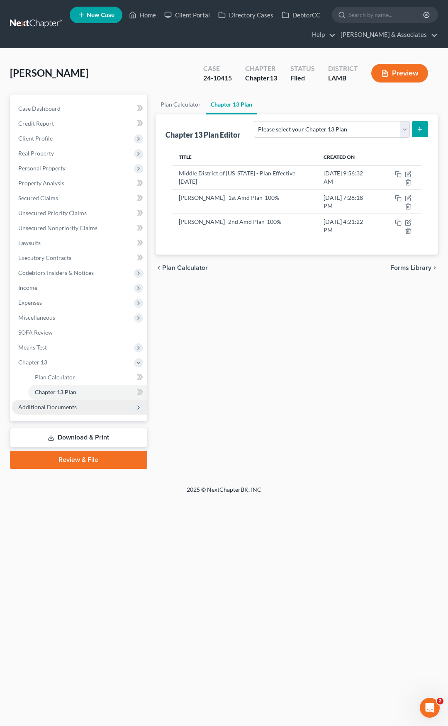
click at [47, 377] on span "Additional Documents" at bounding box center [47, 406] width 58 height 7
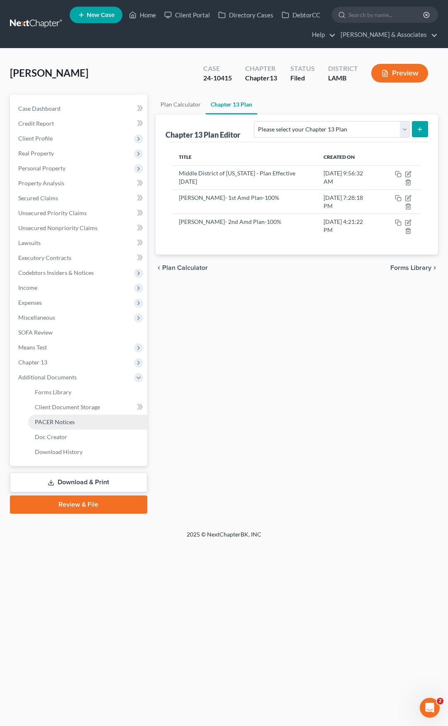
click at [50, 377] on span "PACER Notices" at bounding box center [55, 421] width 40 height 7
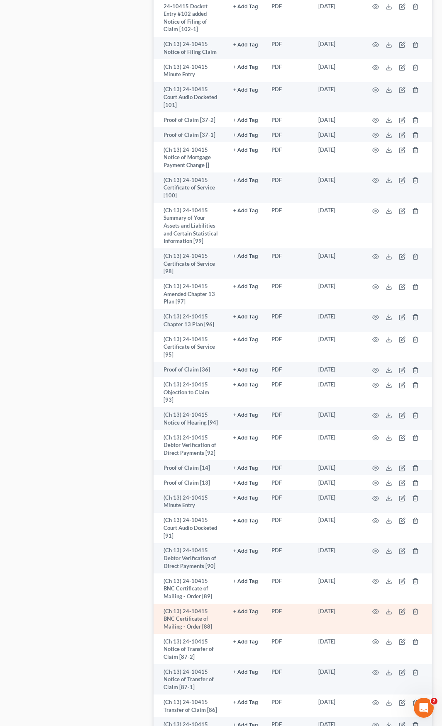
scroll to position [1704, 0]
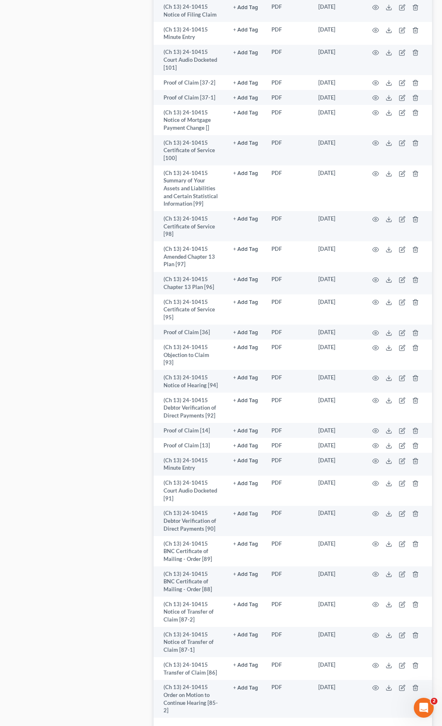
click at [214, 726] on link "2" at bounding box center [216, 734] width 17 height 13
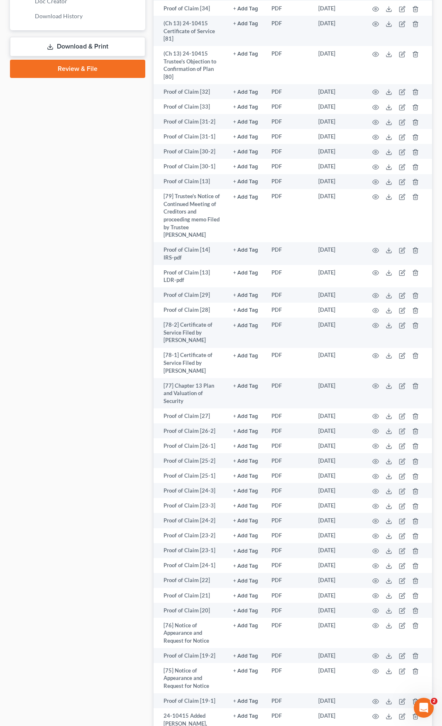
scroll to position [425, 0]
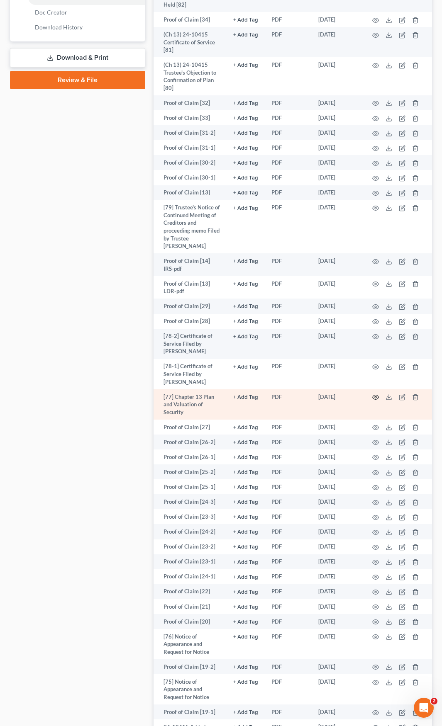
click at [374, 396] on circle "button" at bounding box center [375, 397] width 2 height 2
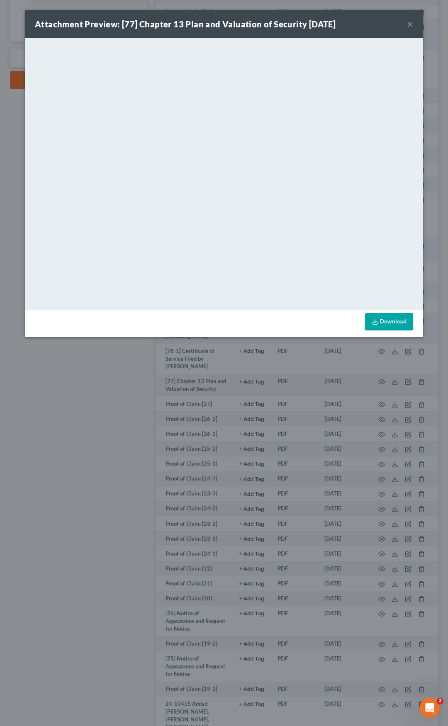
click at [410, 24] on button "×" at bounding box center [410, 24] width 6 height 10
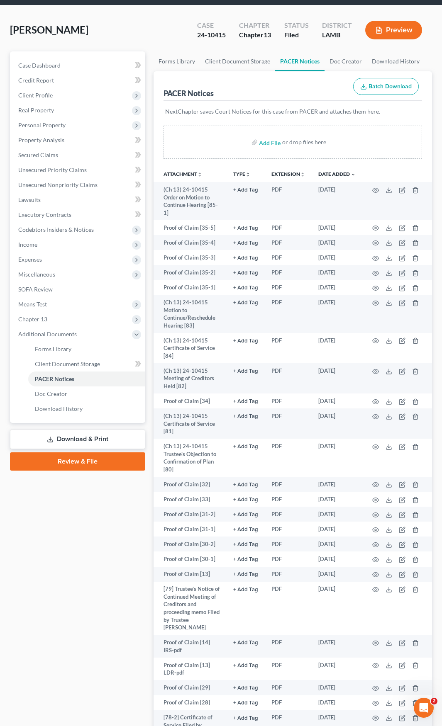
scroll to position [0, 0]
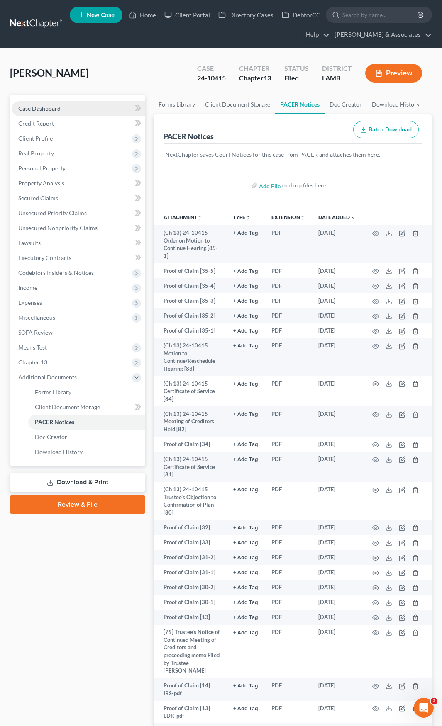
click at [44, 107] on span "Case Dashboard" at bounding box center [39, 108] width 42 height 7
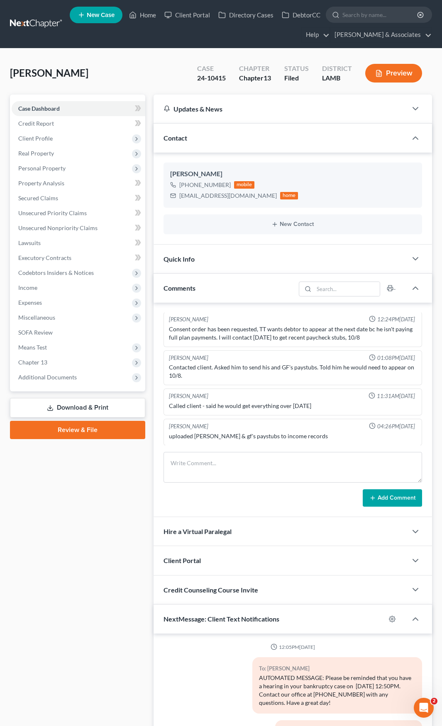
scroll to position [105, 0]
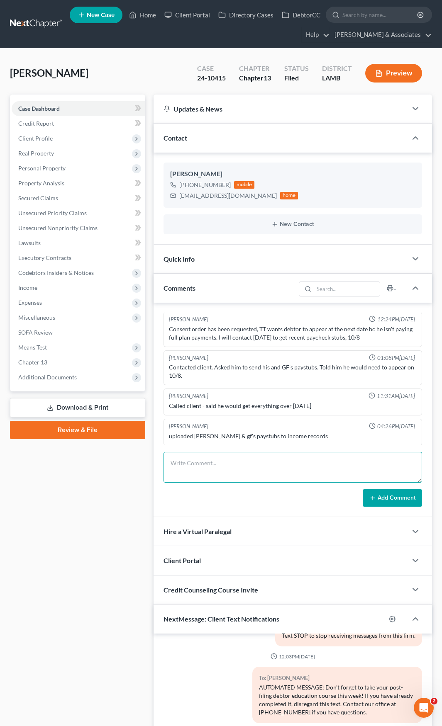
click at [225, 463] on textarea at bounding box center [292, 467] width 258 height 31
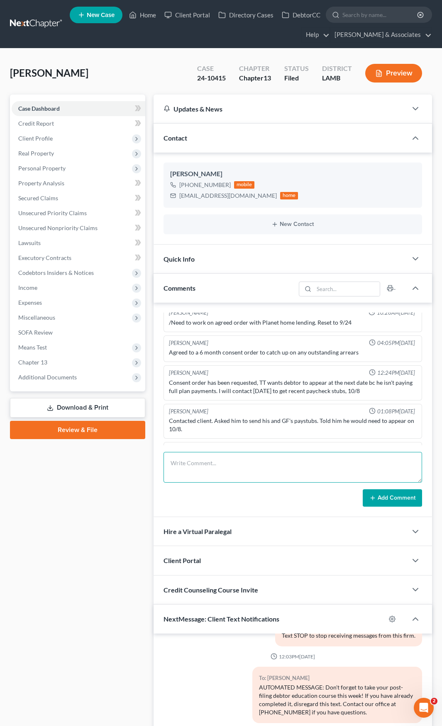
scroll to position [2397, 0]
